Goal: Task Accomplishment & Management: Use online tool/utility

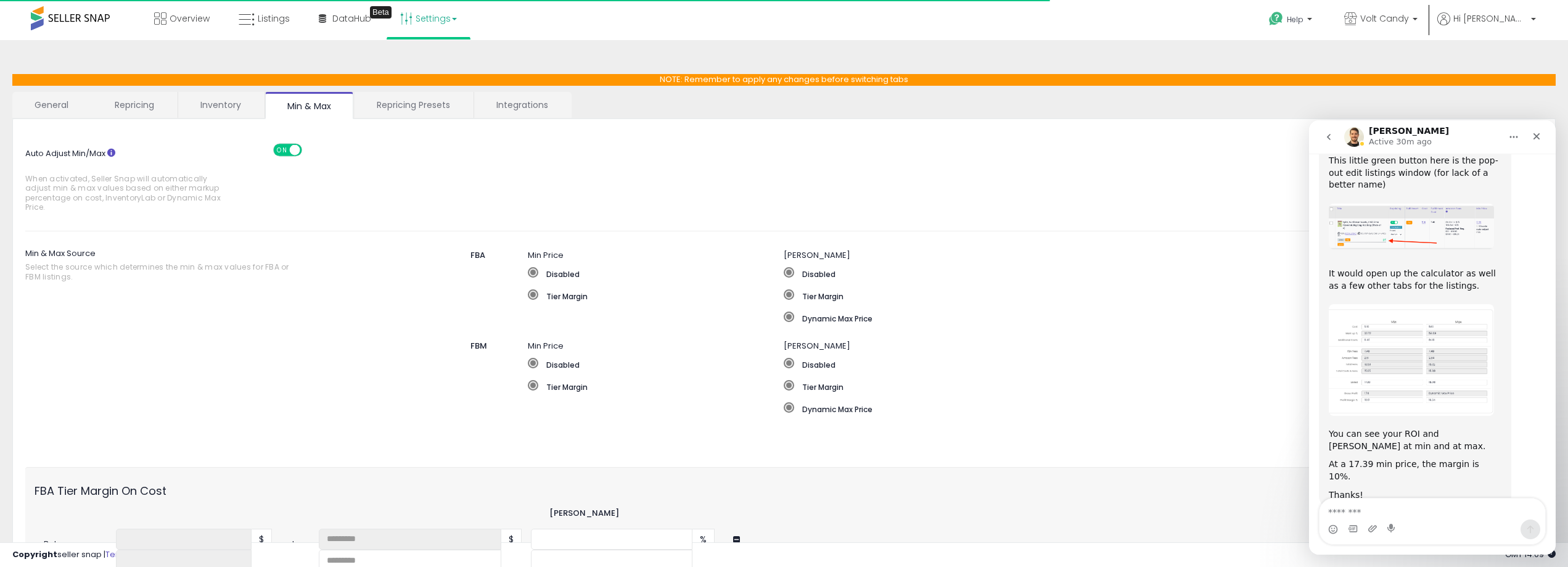
click at [72, 18] on span at bounding box center [70, 18] width 79 height 24
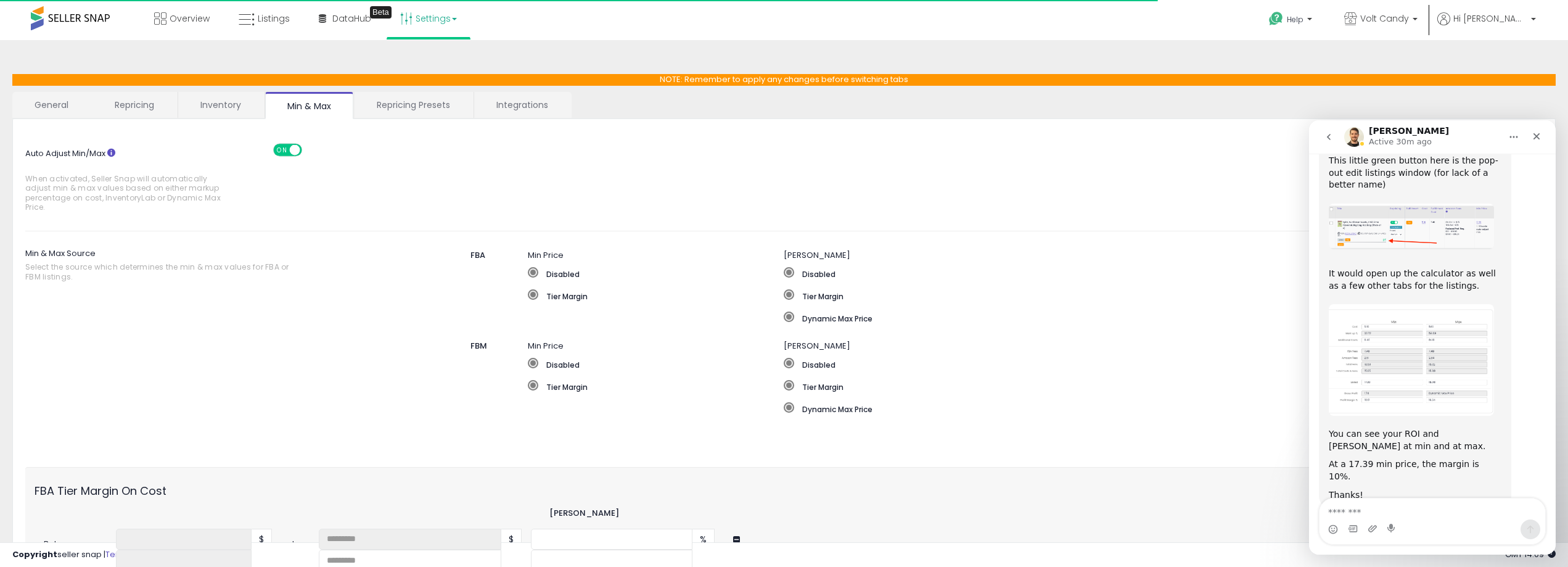
click at [72, 18] on span at bounding box center [70, 18] width 79 height 24
click at [262, 21] on span "Listings" at bounding box center [274, 18] width 32 height 13
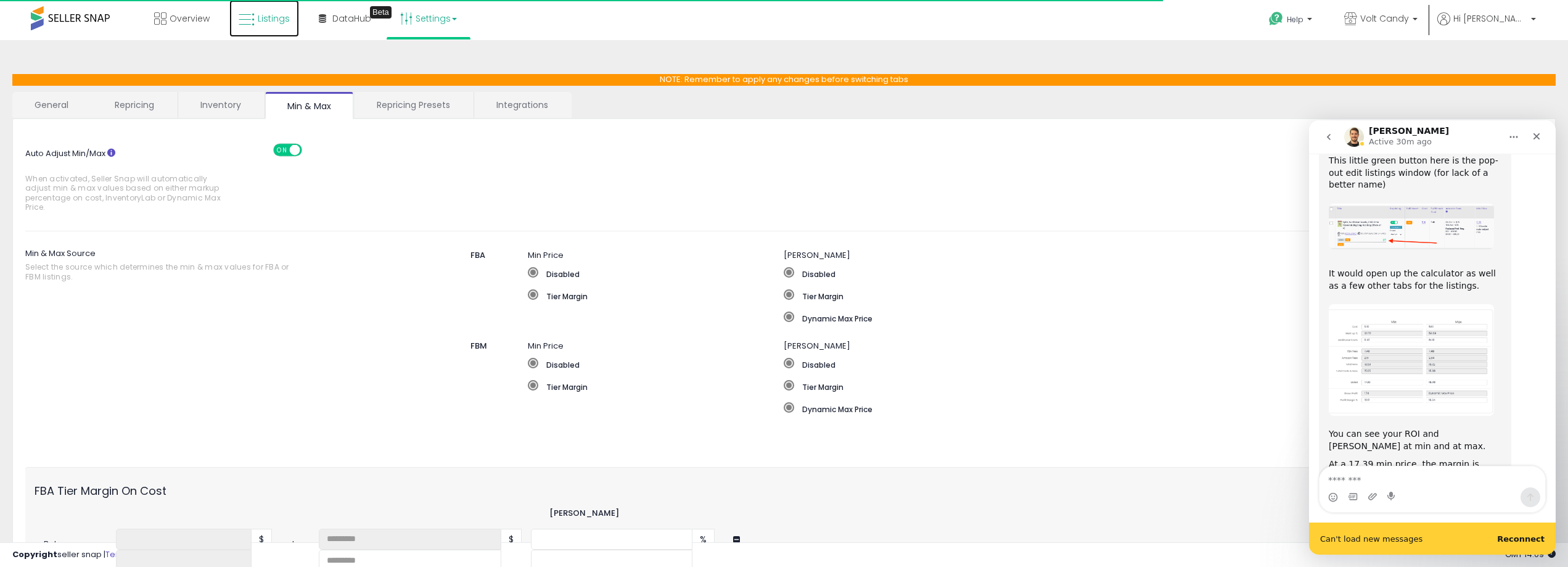
scroll to position [340, 0]
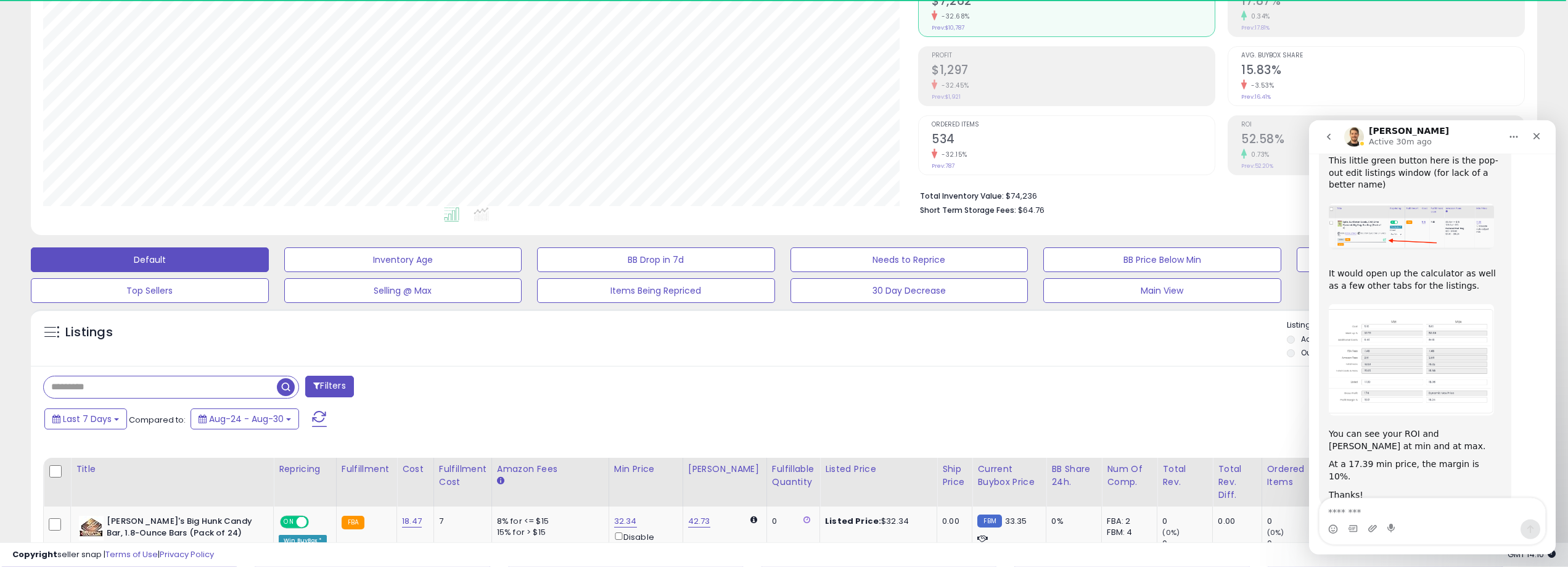
scroll to position [250, 0]
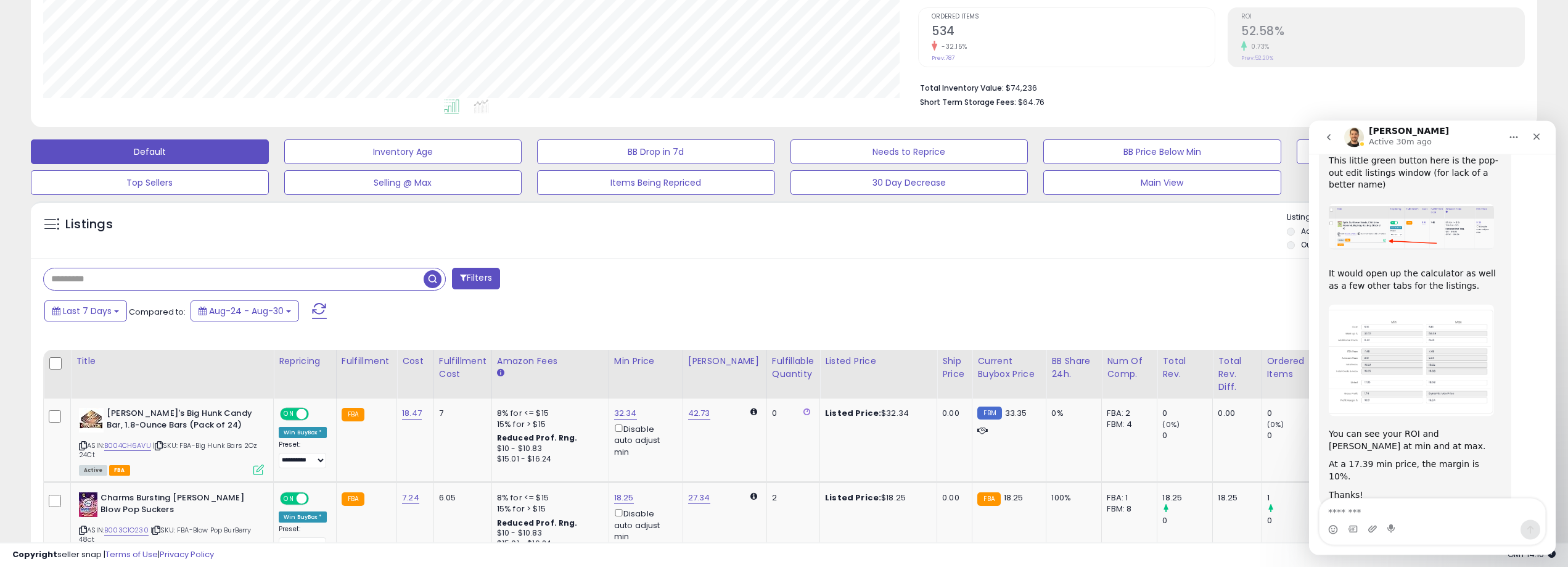
click at [178, 269] on input "text" at bounding box center [234, 279] width 380 height 22
type input "**********"
click at [434, 282] on span "button" at bounding box center [432, 279] width 18 height 18
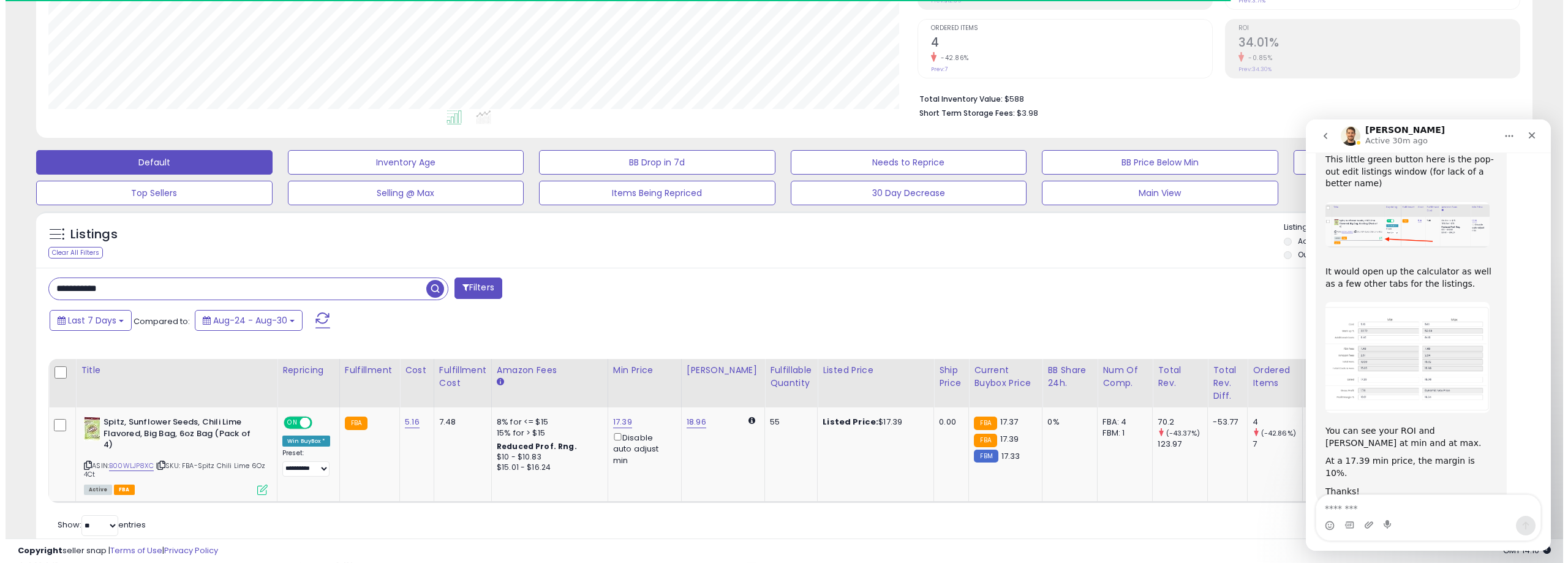
scroll to position [280, 0]
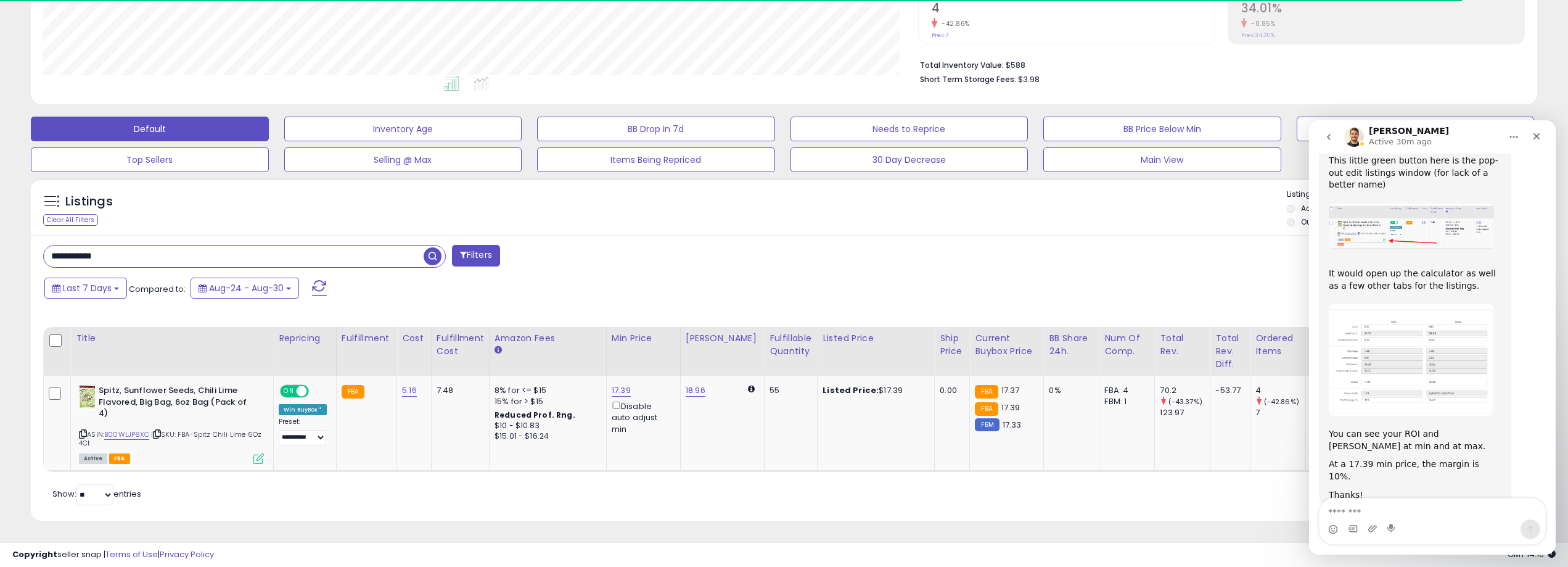
click at [254, 453] on icon at bounding box center [259, 458] width 11 height 11
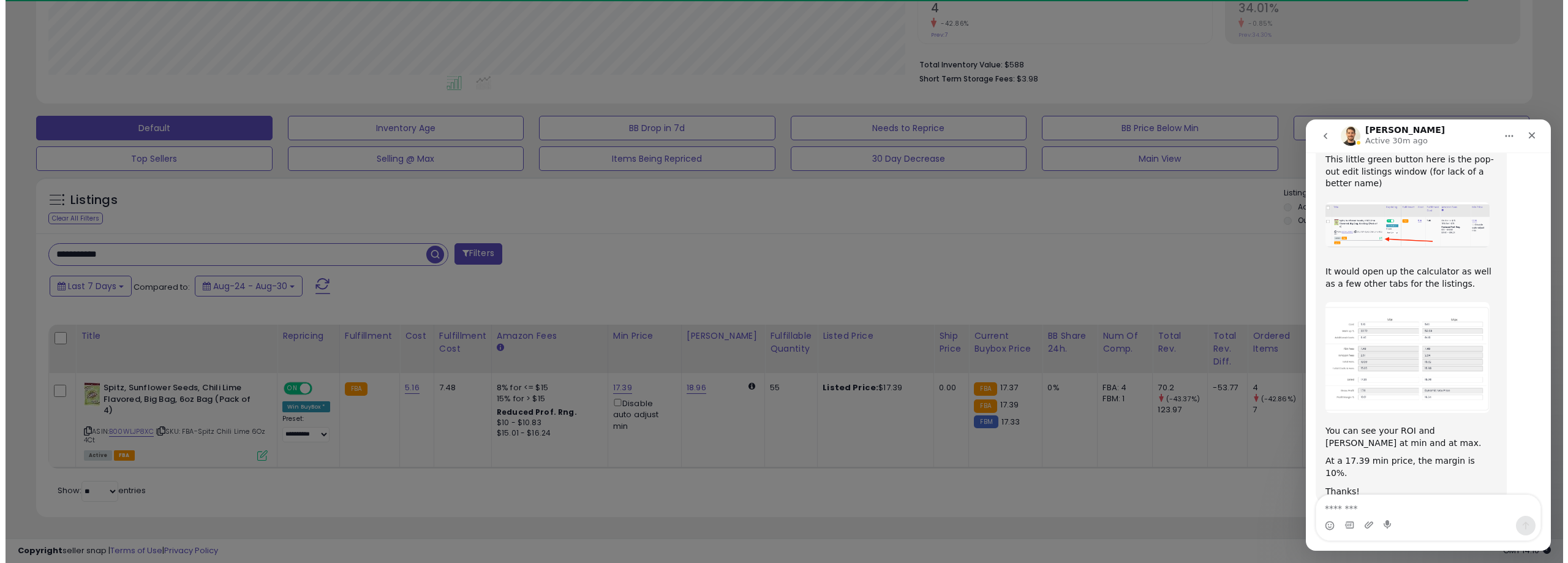
scroll to position [251, 875]
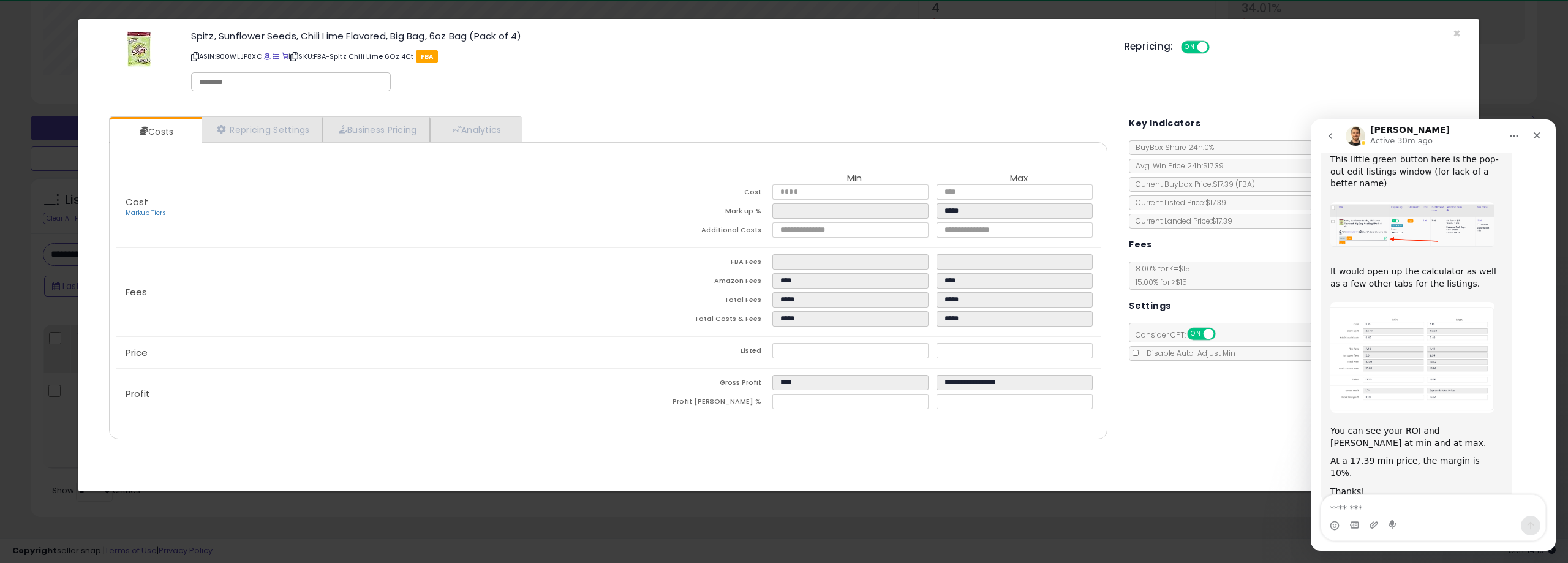
click at [1538, 136] on icon "Close" at bounding box center [1537, 136] width 10 height 10
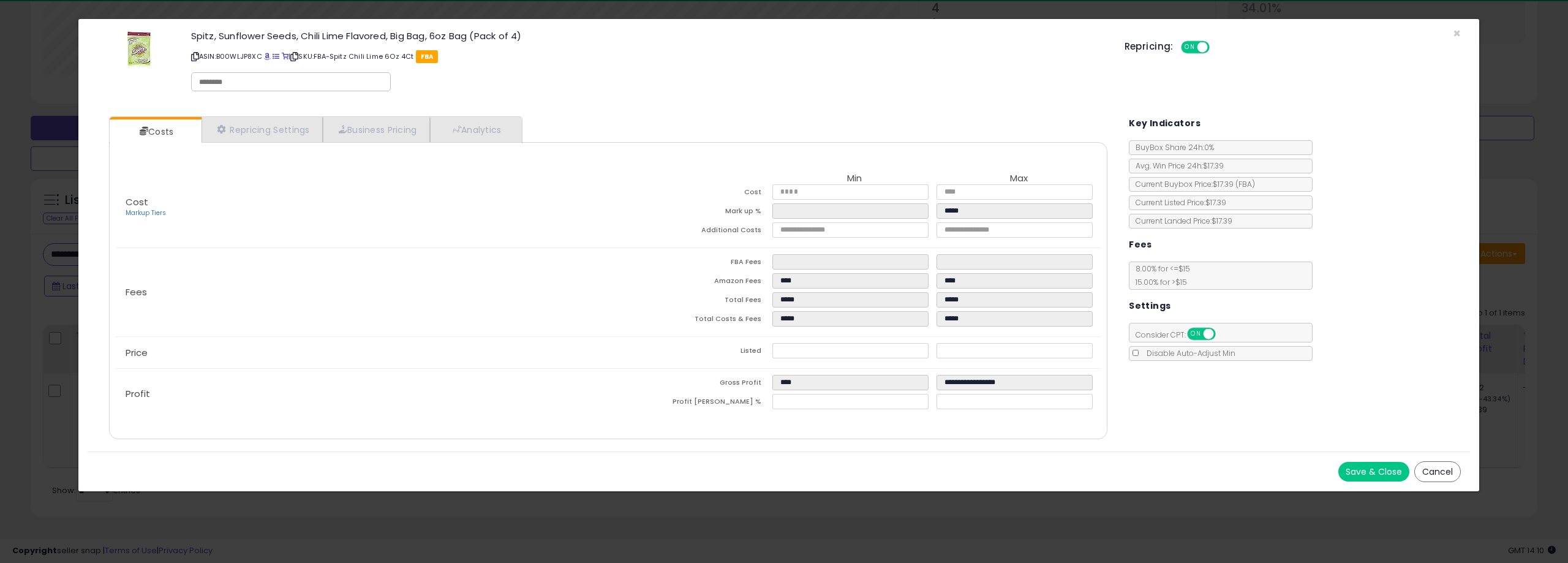
scroll to position [305, 0]
